Goal: Information Seeking & Learning: Learn about a topic

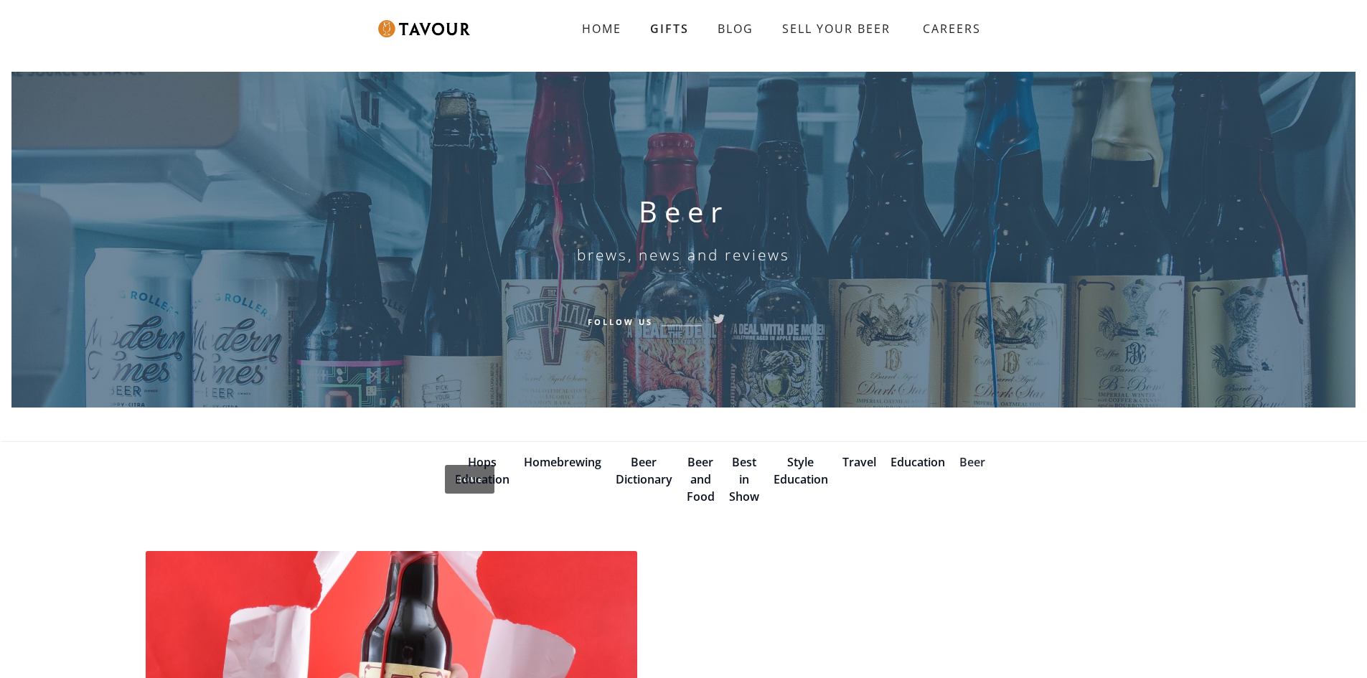
click at [977, 464] on link "Beer" at bounding box center [973, 462] width 26 height 16
click at [961, 464] on link "Beer" at bounding box center [973, 462] width 26 height 16
